Goal: Use online tool/utility

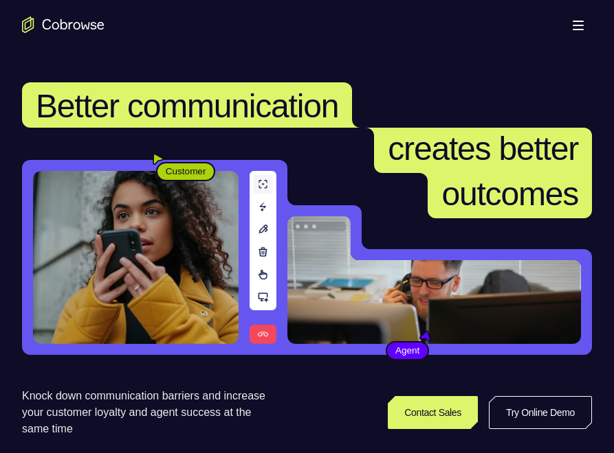
scroll to position [137, 0]
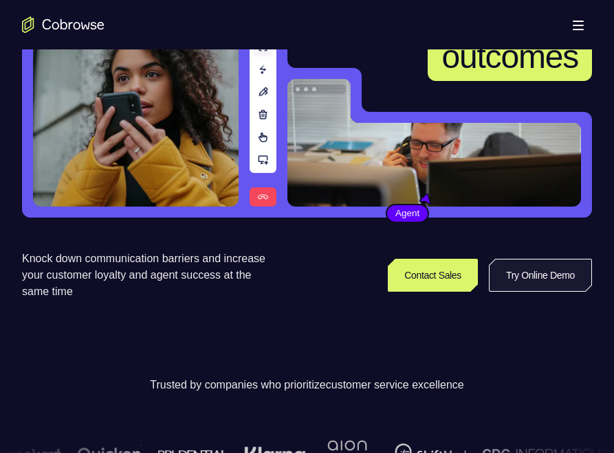
click at [519, 283] on link "Try Online Demo" at bounding box center [539, 275] width 103 height 33
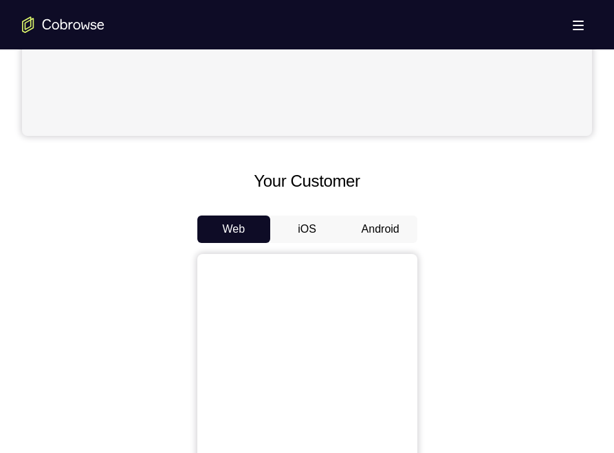
scroll to position [481, 0]
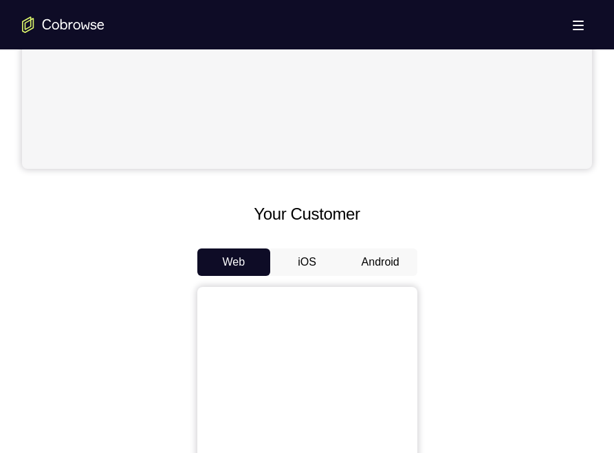
click at [369, 256] on button "Android" at bounding box center [381, 262] width 74 height 27
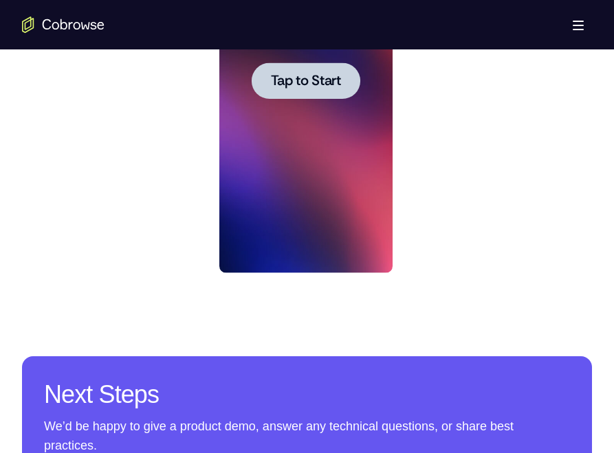
scroll to position [893, 0]
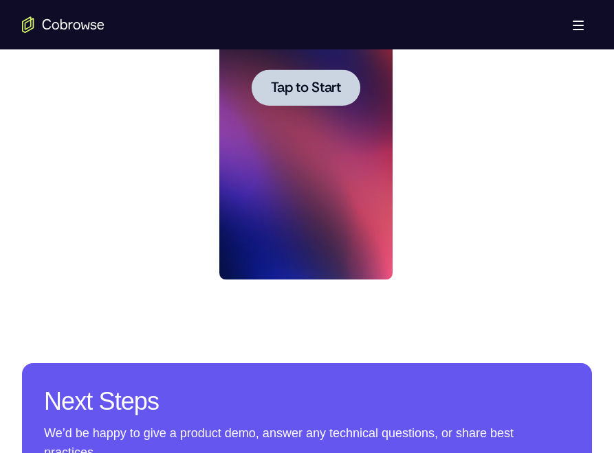
click at [291, 87] on span "Tap to Start" at bounding box center [306, 88] width 70 height 14
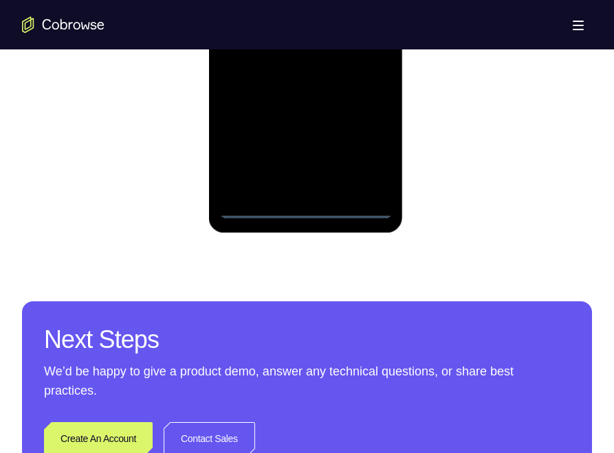
scroll to position [1031, 0]
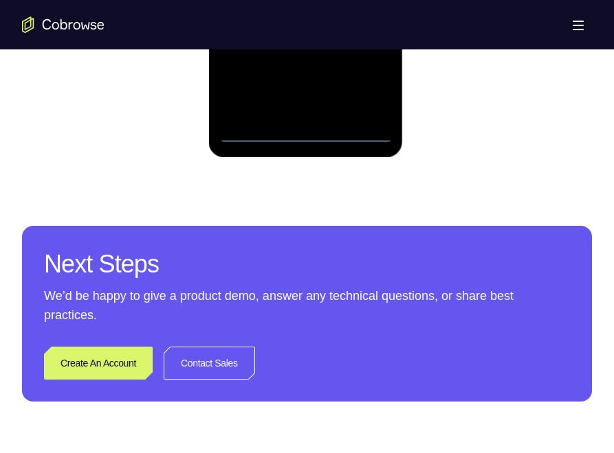
drag, startPoint x: 302, startPoint y: 14, endPoint x: 307, endPoint y: -67, distance: 81.2
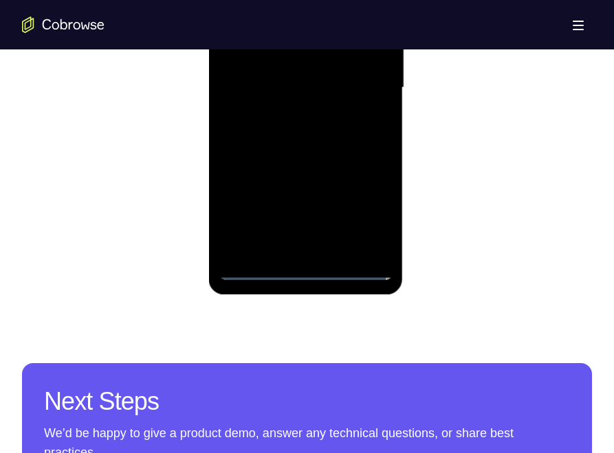
click at [327, 100] on div at bounding box center [305, 88] width 173 height 385
click at [316, 249] on div at bounding box center [305, 88] width 173 height 385
click at [300, 38] on div at bounding box center [305, 88] width 173 height 385
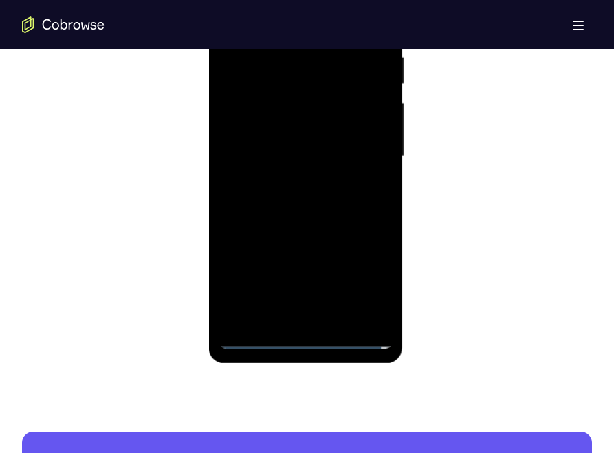
click at [283, 73] on div at bounding box center [305, 156] width 173 height 385
click at [304, 112] on div at bounding box center [305, 156] width 173 height 385
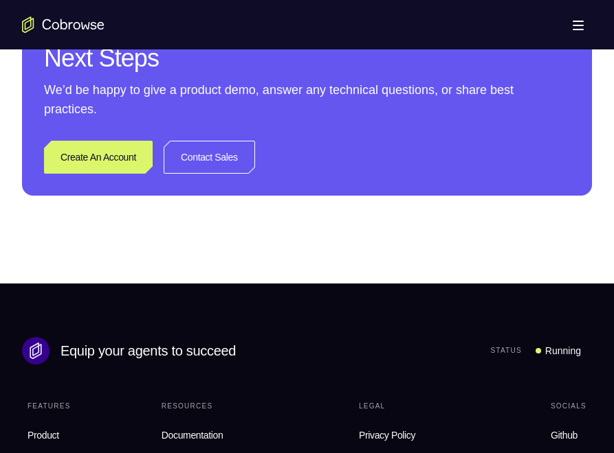
scroll to position [1031, 0]
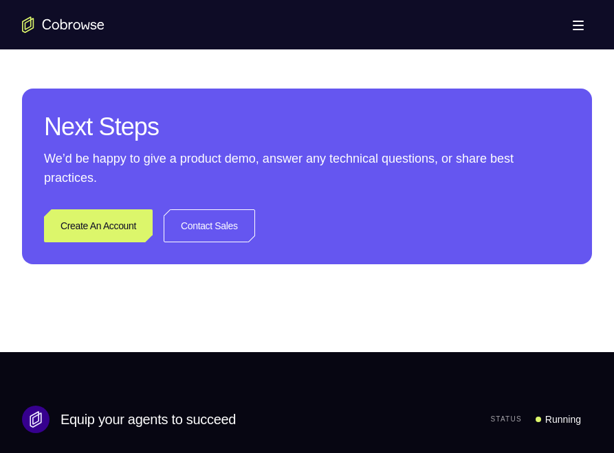
scroll to position [0, 0]
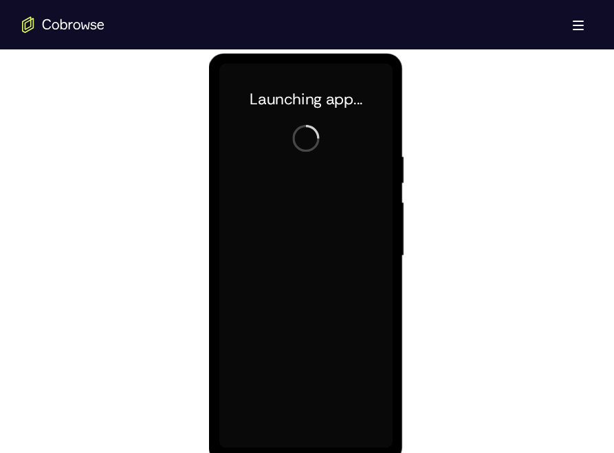
scroll to position [893, 0]
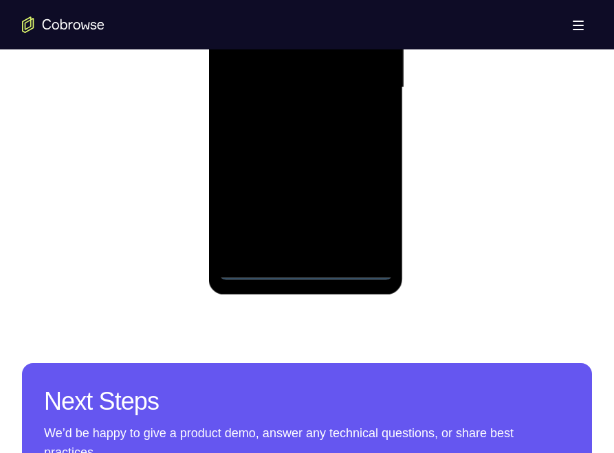
click at [306, 269] on div at bounding box center [305, 88] width 173 height 385
click at [306, 271] on div at bounding box center [305, 88] width 173 height 385
drag, startPoint x: 325, startPoint y: 148, endPoint x: 354, endPoint y: 49, distance: 102.4
click at [362, 43] on div at bounding box center [305, 88] width 173 height 385
drag, startPoint x: 327, startPoint y: 143, endPoint x: 318, endPoint y: -9, distance: 152.1
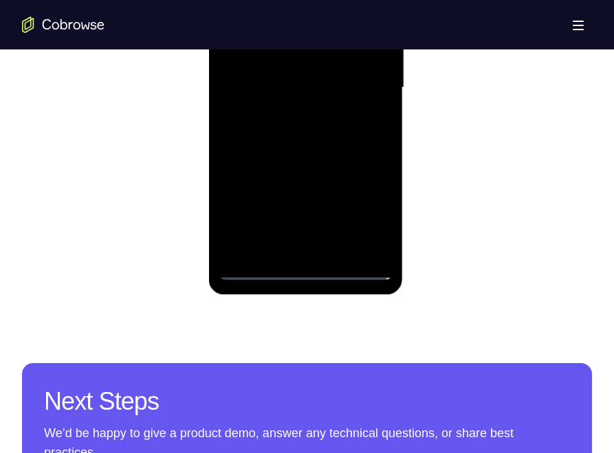
click at [318, 0] on div at bounding box center [305, 88] width 173 height 385
click at [250, 66] on div at bounding box center [305, 88] width 173 height 385
click at [326, 96] on div at bounding box center [305, 88] width 173 height 385
click at [324, 250] on div at bounding box center [305, 88] width 173 height 385
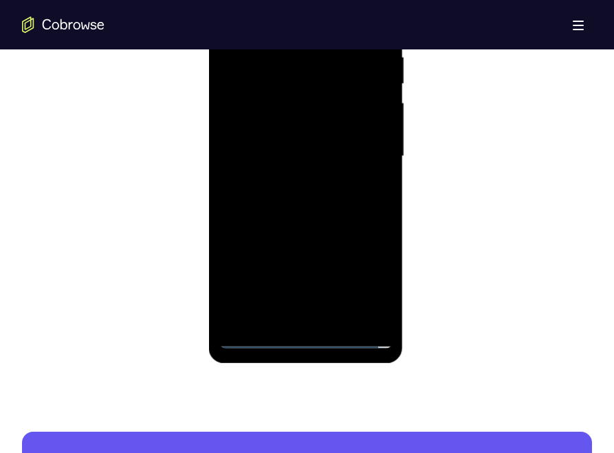
drag, startPoint x: 307, startPoint y: 104, endPoint x: 393, endPoint y: 146, distance: 95.3
click at [306, 104] on div at bounding box center [305, 156] width 173 height 385
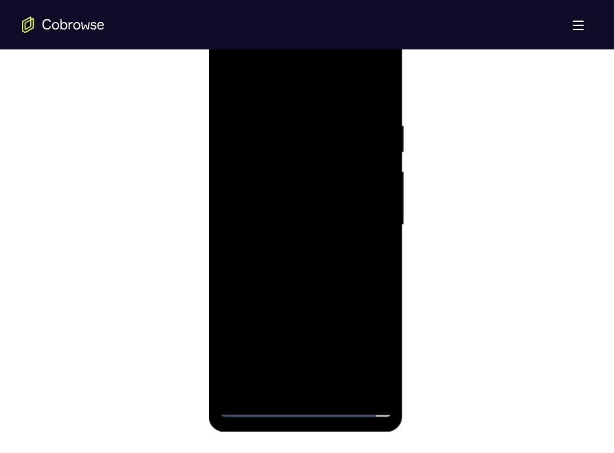
click at [305, 132] on div at bounding box center [305, 225] width 173 height 385
click at [334, 172] on div at bounding box center [305, 225] width 173 height 385
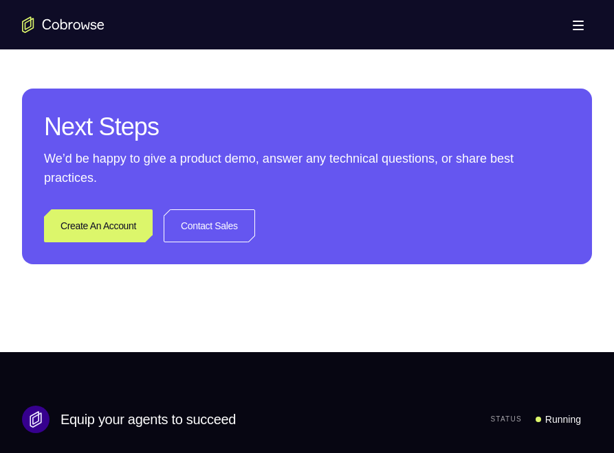
scroll to position [1031, 0]
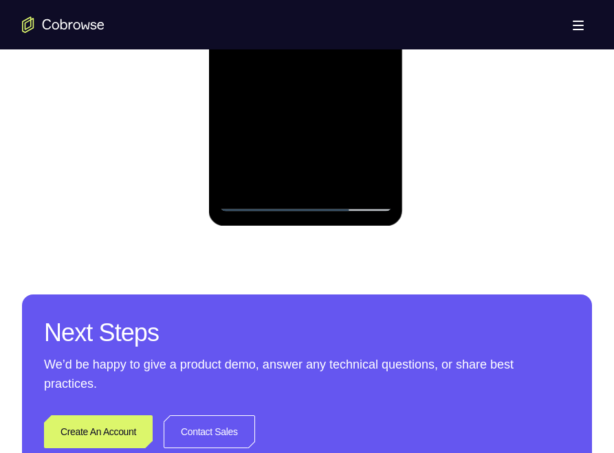
click at [365, 173] on div at bounding box center [305, 19] width 173 height 385
click at [371, 175] on div at bounding box center [305, 19] width 173 height 385
click at [332, 179] on div at bounding box center [305, 19] width 173 height 385
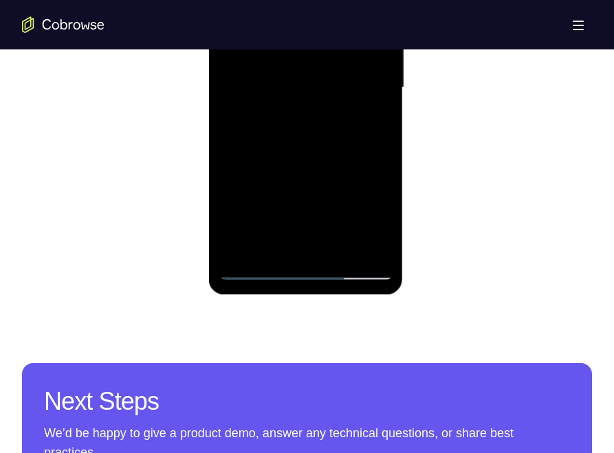
scroll to position [756, 0]
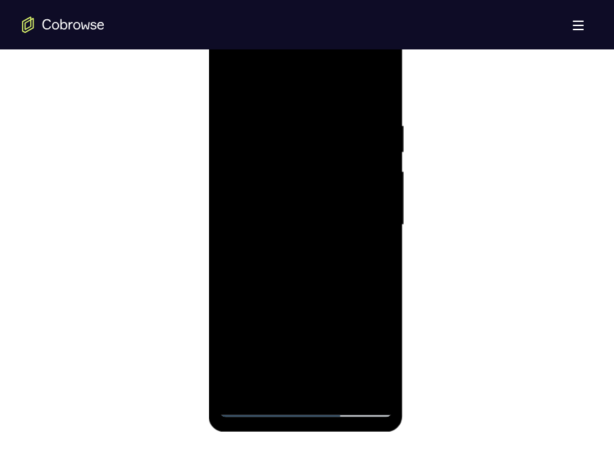
click at [368, 216] on div at bounding box center [305, 225] width 173 height 385
click at [291, 247] on div at bounding box center [305, 225] width 173 height 385
click at [287, 247] on div at bounding box center [305, 225] width 173 height 385
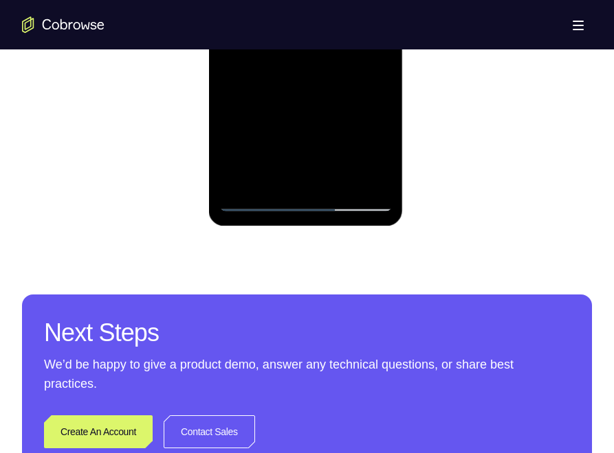
scroll to position [893, 0]
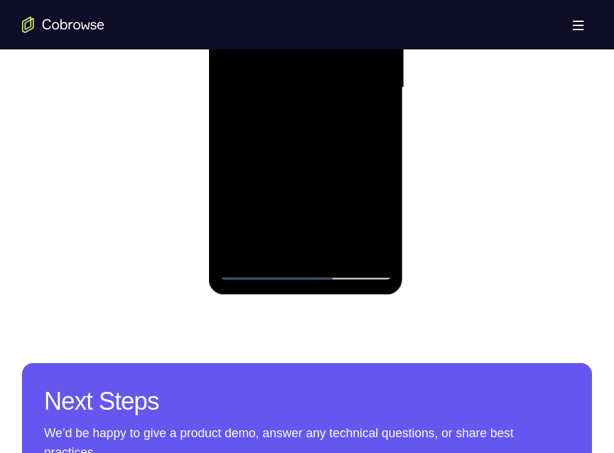
click at [374, 80] on div at bounding box center [305, 88] width 173 height 385
click at [268, 253] on div at bounding box center [305, 88] width 173 height 385
click at [368, 77] on div at bounding box center [305, 88] width 173 height 385
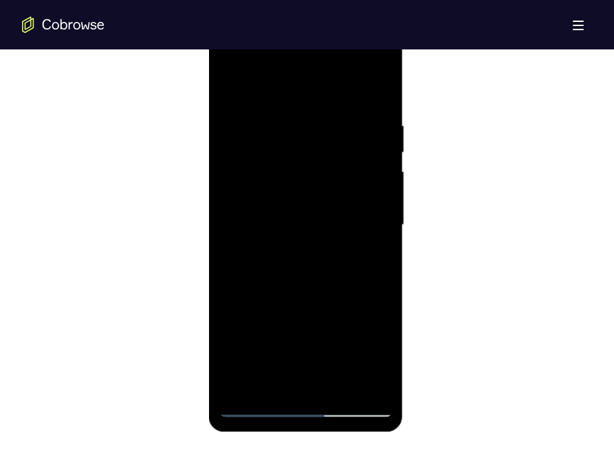
scroll to position [824, 0]
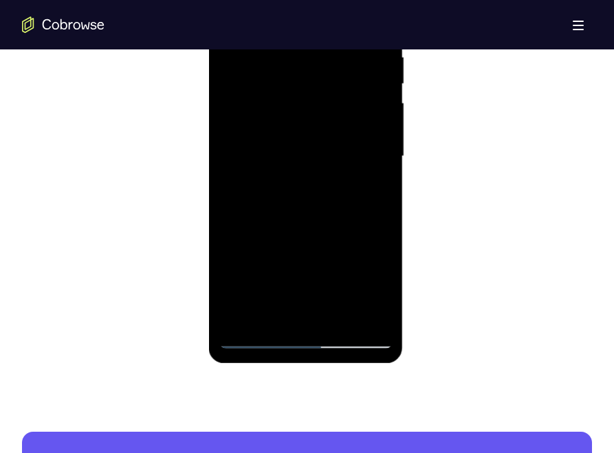
click at [302, 124] on div at bounding box center [305, 156] width 173 height 385
click at [301, 95] on div at bounding box center [305, 156] width 173 height 385
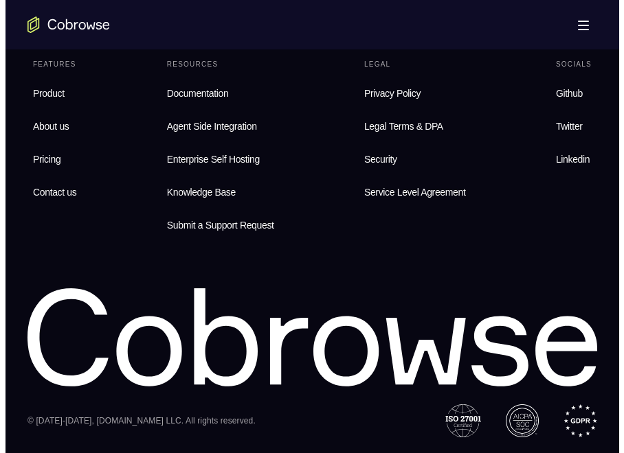
scroll to position [0, 0]
